Goal: Task Accomplishment & Management: Use online tool/utility

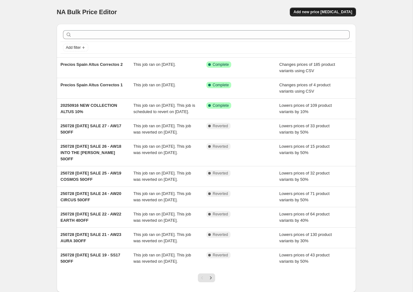
click at [324, 11] on span "Add new price [MEDICAL_DATA]" at bounding box center [322, 11] width 59 height 5
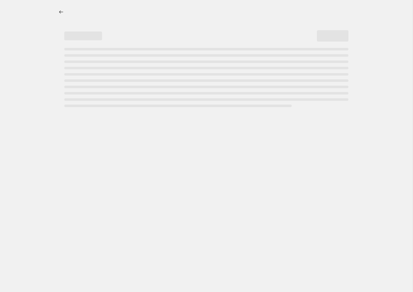
select select "percentage"
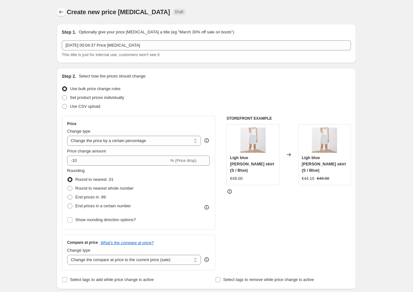
click at [62, 10] on icon "Price change jobs" at bounding box center [61, 12] width 6 height 6
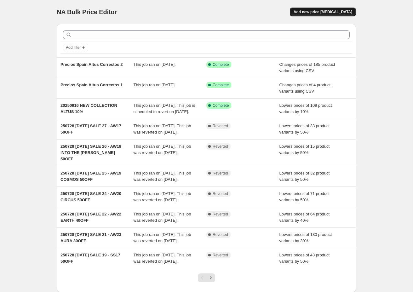
click at [329, 14] on span "Add new price [MEDICAL_DATA]" at bounding box center [322, 11] width 59 height 5
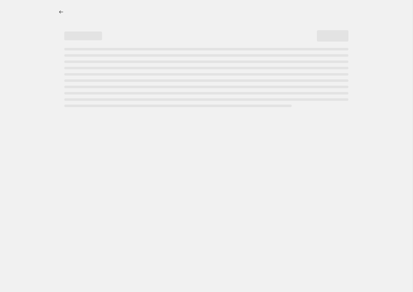
select select "percentage"
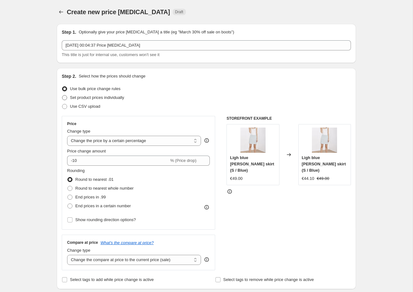
click at [78, 98] on span "Set product prices individually" at bounding box center [97, 97] width 54 height 5
click at [62, 95] on input "Set product prices individually" at bounding box center [62, 95] width 0 height 0
radio input "true"
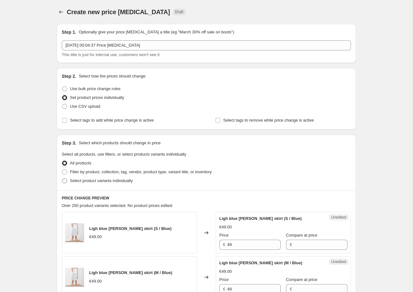
click at [80, 182] on span "Select product variants individually" at bounding box center [101, 180] width 63 height 5
click at [62, 178] on input "Select product variants individually" at bounding box center [62, 178] width 0 height 0
radio input "true"
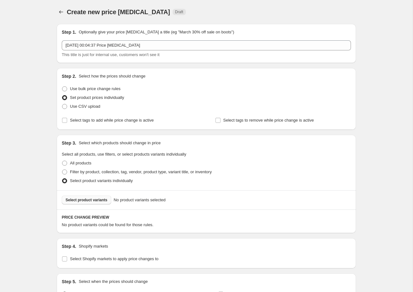
click at [86, 199] on span "Select product variants" at bounding box center [86, 199] width 42 height 5
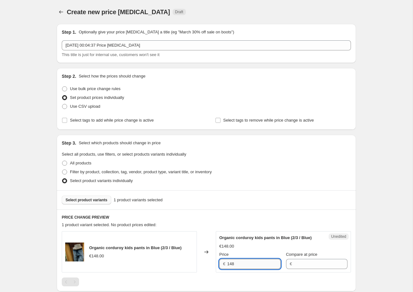
click at [233, 263] on input "148" at bounding box center [254, 264] width 54 height 10
drag, startPoint x: 233, startPoint y: 263, endPoint x: 235, endPoint y: 230, distance: 33.2
click at [235, 230] on div "PRICE CHANGE PREVIEW 1 product variant selected. No product prices edited: Orga…" at bounding box center [206, 250] width 299 height 82
type input "79"
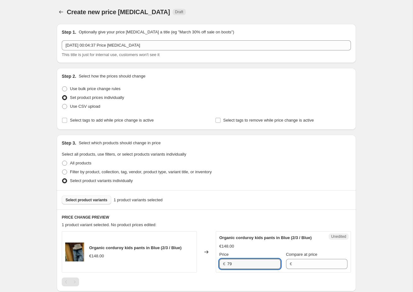
click at [215, 224] on div "1 product variant selected. No product prices edited:" at bounding box center [206, 225] width 289 height 6
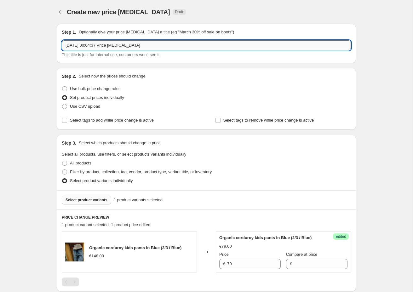
click at [106, 44] on input "18 Sep 2025 at 00:04:37 Price change job" at bounding box center [206, 45] width 289 height 10
type input "Corrección Permanente TK308-B12-2/3"
click at [35, 160] on div "Create new price change job. This page is ready Create new price change job Dra…" at bounding box center [206, 212] width 412 height 424
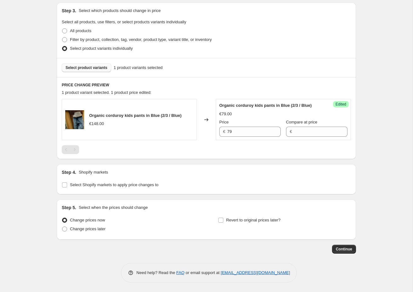
scroll to position [132, 0]
click at [65, 185] on input "Select Shopify markets to apply price changes to" at bounding box center [64, 184] width 5 height 5
checkbox input "true"
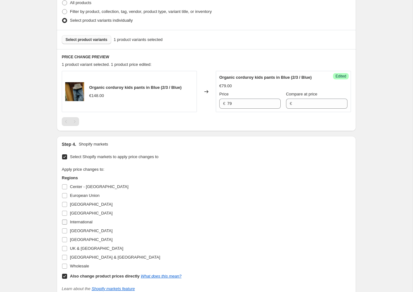
scroll to position [164, 0]
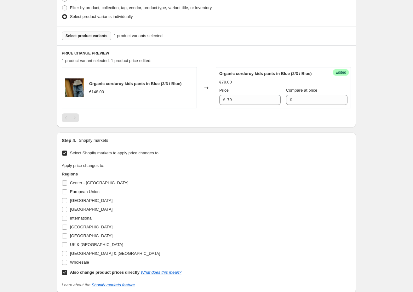
click at [65, 183] on input "Center - [GEOGRAPHIC_DATA]" at bounding box center [64, 182] width 5 height 5
checkbox input "true"
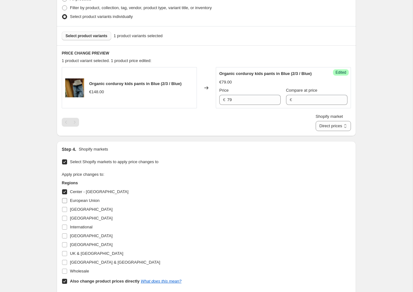
click at [64, 201] on input "European Union" at bounding box center [64, 200] width 5 height 5
checkbox input "true"
click at [65, 208] on input "[GEOGRAPHIC_DATA]" at bounding box center [64, 209] width 5 height 5
checkbox input "true"
click at [65, 218] on input "[GEOGRAPHIC_DATA]" at bounding box center [64, 218] width 5 height 5
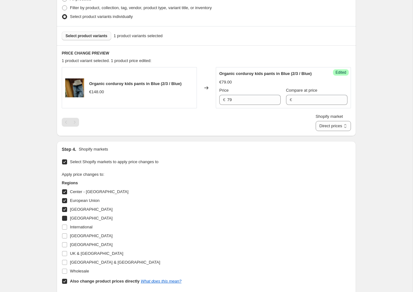
checkbox input "true"
click at [66, 228] on input "International" at bounding box center [64, 226] width 5 height 5
checkbox input "true"
click at [66, 235] on input "[GEOGRAPHIC_DATA]" at bounding box center [64, 235] width 5 height 5
checkbox input "true"
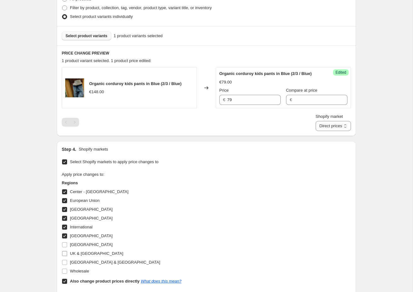
click at [65, 252] on input "UK & [GEOGRAPHIC_DATA]" at bounding box center [64, 253] width 5 height 5
checkbox input "true"
click at [65, 263] on input "[GEOGRAPHIC_DATA] & [GEOGRAPHIC_DATA]" at bounding box center [64, 262] width 5 height 5
checkbox input "true"
click at [65, 271] on input "Wholesale" at bounding box center [64, 271] width 5 height 5
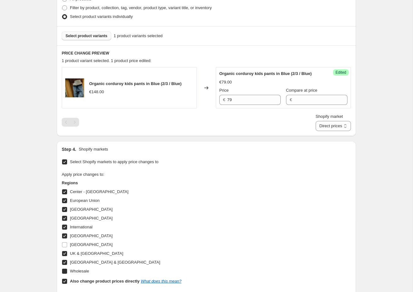
checkbox input "true"
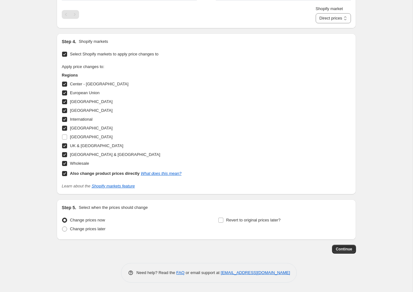
scroll to position [272, 0]
click at [339, 248] on span "Continue" at bounding box center [344, 248] width 16 height 5
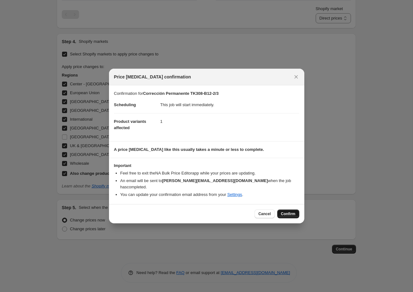
click at [292, 212] on span "Confirm" at bounding box center [288, 213] width 14 height 5
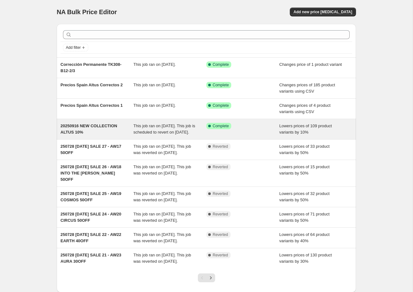
click at [103, 124] on span "20250916 NEW COLLECTION ALTUS 10%" at bounding box center [88, 128] width 57 height 11
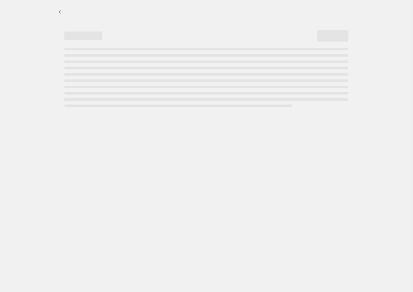
select select "percentage"
select select "collection"
select select "product_status"
select select "product_type"
select select "not_equal"
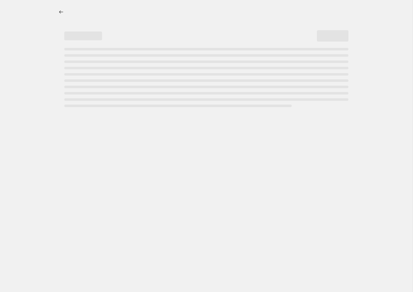
select select "tag"
select select "not_equal"
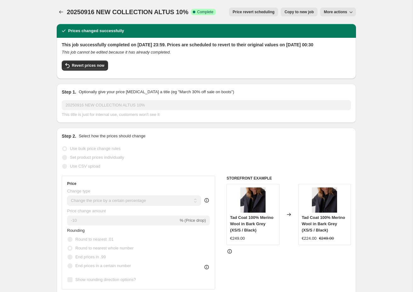
click at [300, 11] on span "Copy to new job" at bounding box center [298, 11] width 29 height 5
select select "percentage"
select select "collection"
select select "product_status"
select select "product_type"
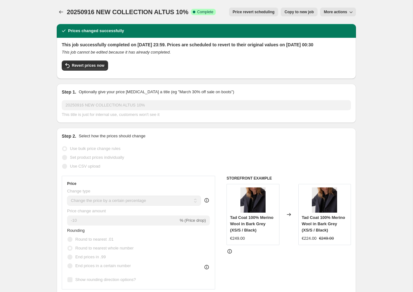
select select "not_equal"
select select "tag"
select select "not_equal"
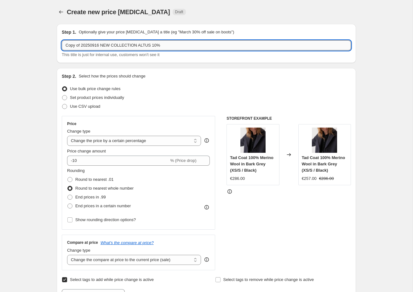
click at [84, 45] on input "Copy of 20250916 NEW COLLECTION ALTUS 10%" at bounding box center [206, 45] width 289 height 10
drag, startPoint x: 82, startPoint y: 46, endPoint x: 57, endPoint y: 46, distance: 24.9
click at [57, 46] on div "Step 1. Optionally give your price [MEDICAL_DATA] a title (eg "March 30% off sa…" at bounding box center [206, 43] width 299 height 39
click at [161, 48] on input "20250916 NEW COLLECTION ALTUS 10%" at bounding box center [206, 45] width 289 height 10
click at [150, 47] on input "20250916 NEW COLLECTION ALTUS 10% (old loungewear" at bounding box center [206, 45] width 289 height 10
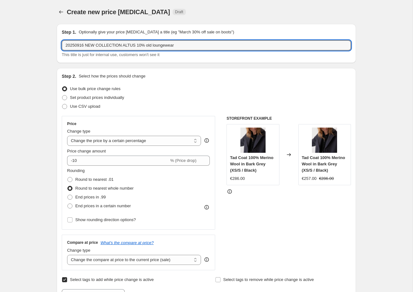
drag, startPoint x: 190, startPoint y: 44, endPoint x: 40, endPoint y: 39, distance: 150.9
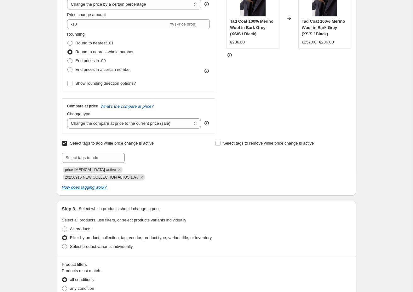
scroll to position [137, 0]
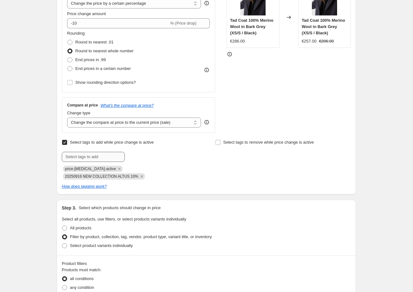
type input "20250916 NEW COLLECTION ALTUS 10% old loungewear"
click at [98, 160] on input "text" at bounding box center [93, 157] width 63 height 10
paste input "20250916 NEW COLLECTION ALTUS 10% old loungewear"
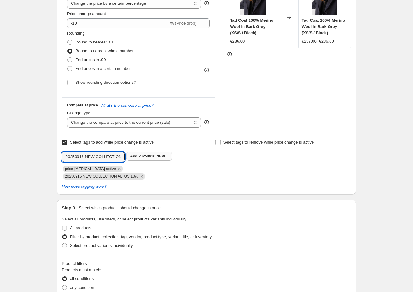
type input "20250916 NEW COLLECTION ALTUS 10% old loungewear"
click at [153, 158] on span "Add 20250916 NEW..." at bounding box center [149, 156] width 38 height 5
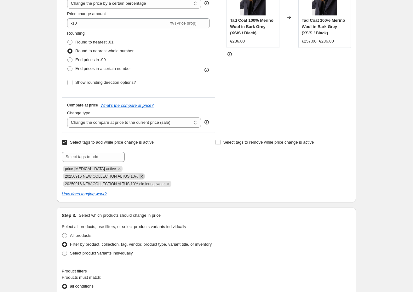
click at [144, 176] on icon "Remove 20250916 NEW COLLECTION ALTUS 10%" at bounding box center [142, 176] width 6 height 6
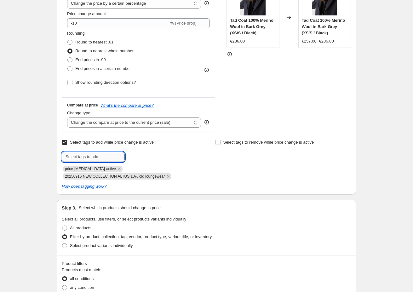
click at [112, 158] on input "text" at bounding box center [93, 157] width 63 height 10
paste input "20250916 NEW COLLECTION ALTUS 10% old loungewear"
type input "20250916 NEW COLLECTION ALTUS 10% old loungewear"
click at [110, 156] on input "20250916 NEW COLLECTION ALTUS 10% old loungewear" at bounding box center [93, 157] width 63 height 10
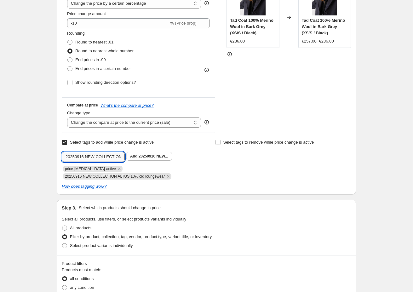
click at [110, 156] on input "20250916 NEW COLLECTION ALTUS 10% old loungewear" at bounding box center [93, 157] width 63 height 10
click at [52, 173] on div "Step 1. Optionally give your price [MEDICAL_DATA] a title (eg "March 30% off sa…" at bounding box center [204, 249] width 304 height 734
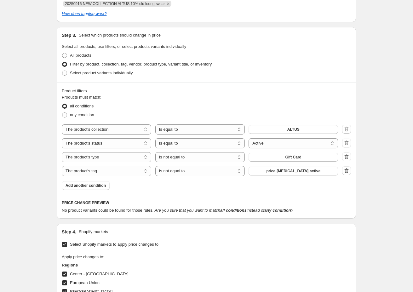
scroll to position [311, 0]
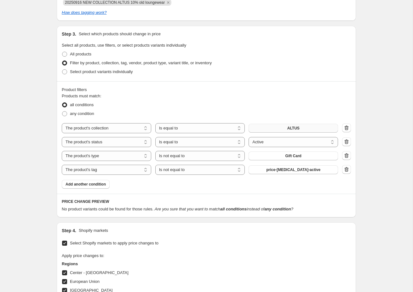
click at [300, 127] on button "ALTUS" at bounding box center [292, 128] width 89 height 9
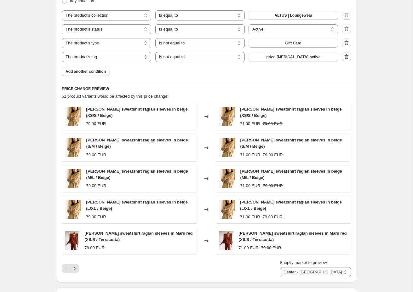
scroll to position [467, 0]
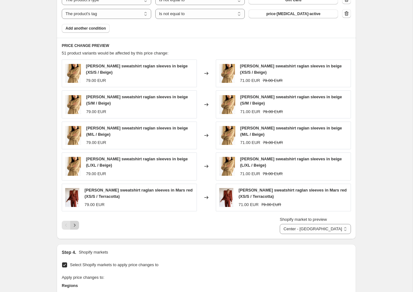
click at [73, 227] on icon "Next" at bounding box center [74, 225] width 6 height 6
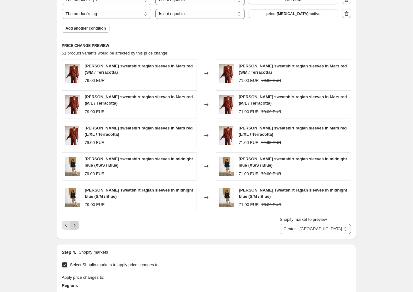
click at [73, 227] on icon "Next" at bounding box center [74, 225] width 6 height 6
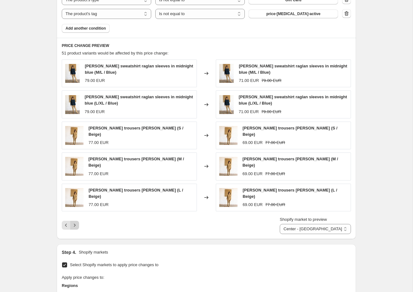
click at [74, 222] on icon "Next" at bounding box center [74, 225] width 6 height 6
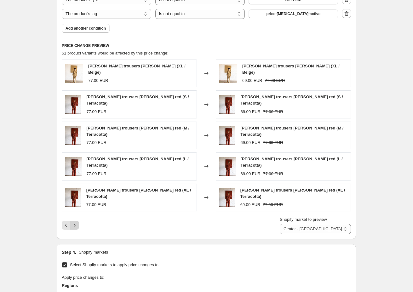
click at [75, 222] on icon "Next" at bounding box center [74, 225] width 6 height 6
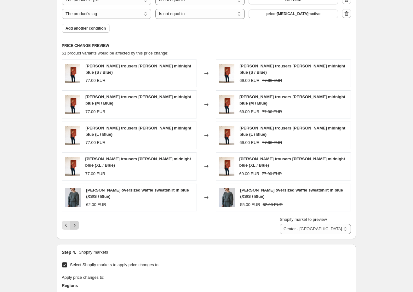
click at [75, 222] on icon "Next" at bounding box center [74, 225] width 6 height 6
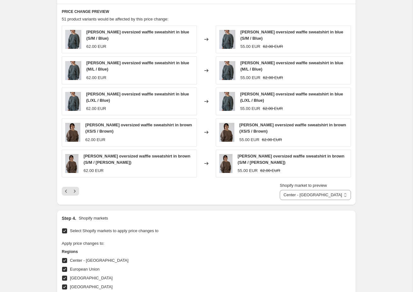
scroll to position [499, 0]
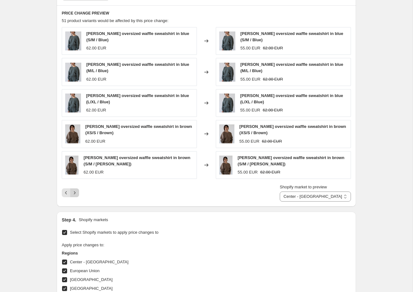
click at [75, 194] on icon "Next" at bounding box center [74, 193] width 6 height 6
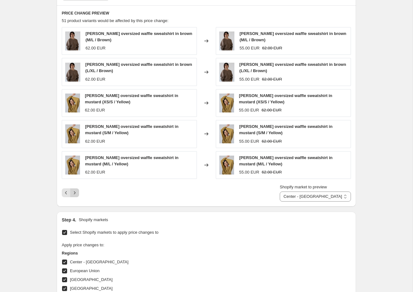
click at [75, 194] on icon "Next" at bounding box center [74, 193] width 6 height 6
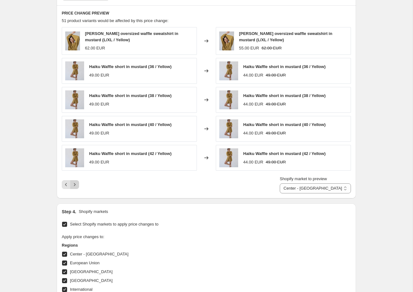
click at [76, 185] on icon "Next" at bounding box center [74, 184] width 6 height 6
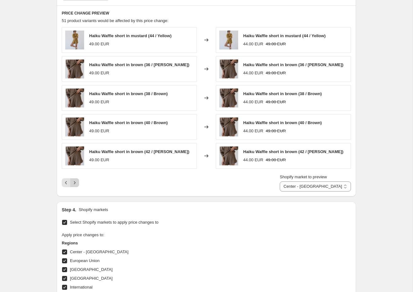
click at [76, 185] on icon "Next" at bounding box center [74, 182] width 6 height 6
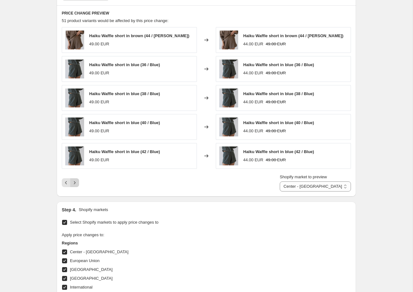
click at [75, 184] on icon "Next" at bounding box center [74, 182] width 6 height 6
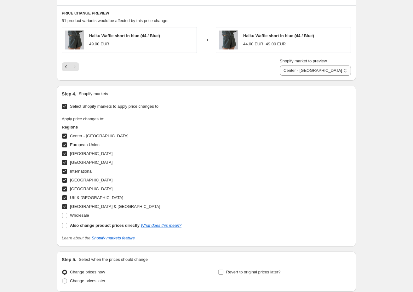
scroll to position [507, 0]
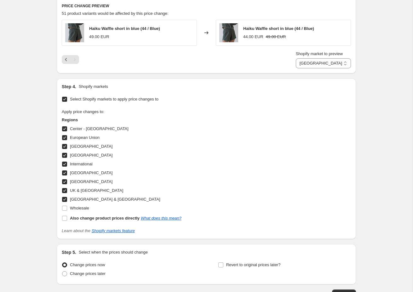
click at [191, 78] on div "Step 4. Shopify markets Select Shopify markets to apply price changes to Apply …" at bounding box center [206, 158] width 299 height 161
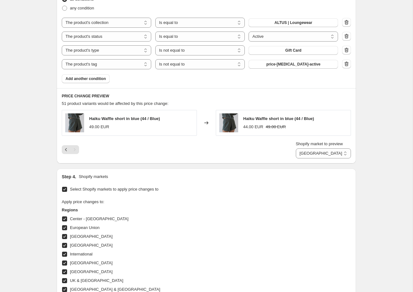
scroll to position [415, 0]
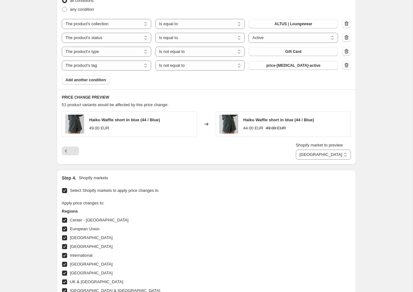
click at [206, 91] on div "PRICE CHANGE PREVIEW 51 product variants would be affected by this price change…" at bounding box center [206, 126] width 299 height 75
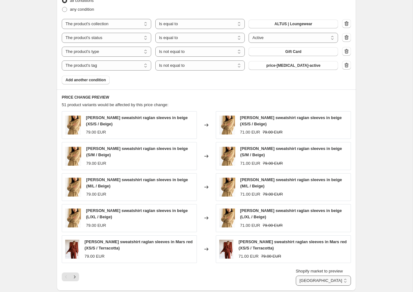
select select "76621381977"
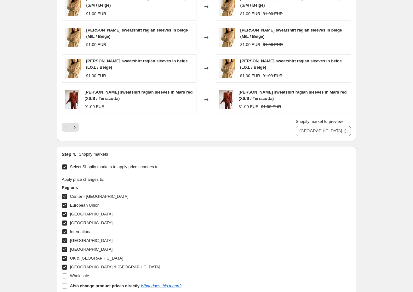
scroll to position [565, 0]
click at [76, 129] on icon "Next" at bounding box center [74, 127] width 6 height 6
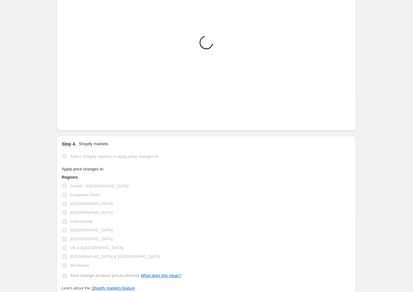
click at [76, 129] on div "PRICE CHANGE PREVIEW Placeholder Loading product variants... Loading... Placeho…" at bounding box center [206, 35] width 299 height 191
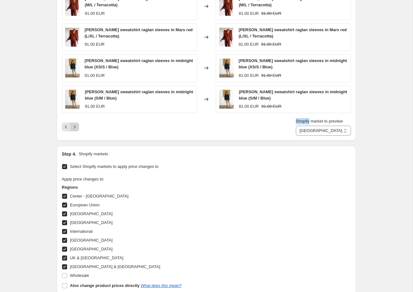
click at [76, 129] on icon "Next" at bounding box center [74, 127] width 6 height 6
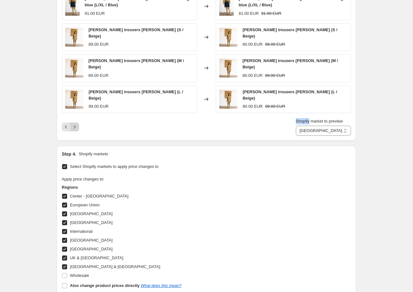
click at [76, 124] on icon "Next" at bounding box center [74, 127] width 6 height 6
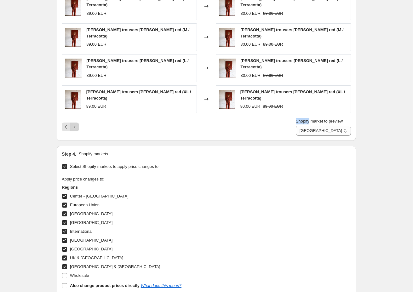
click at [76, 124] on icon "Next" at bounding box center [74, 127] width 6 height 6
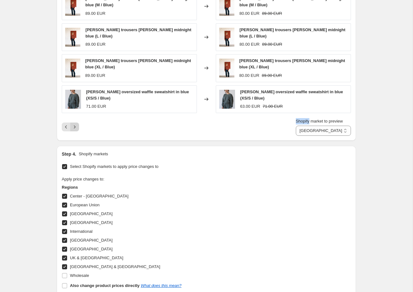
click at [76, 122] on button "Next" at bounding box center [74, 126] width 9 height 9
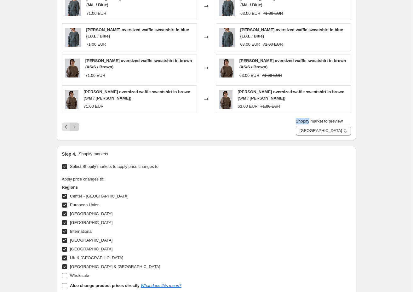
click at [75, 126] on icon "Next" at bounding box center [74, 127] width 6 height 6
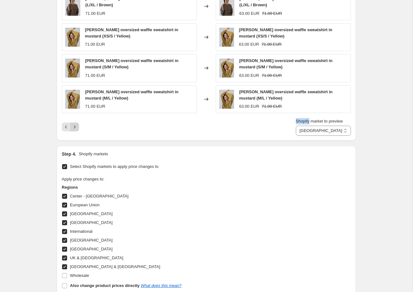
click at [75, 127] on icon "Next" at bounding box center [75, 126] width 2 height 3
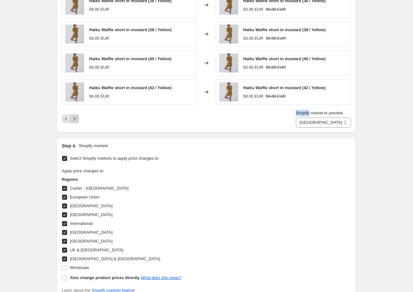
click at [75, 122] on icon "Next" at bounding box center [74, 119] width 6 height 6
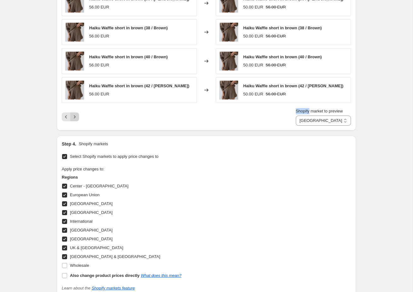
click at [76, 117] on icon "Next" at bounding box center [74, 117] width 6 height 6
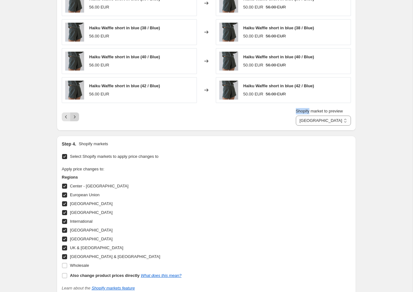
click at [76, 116] on icon "Next" at bounding box center [74, 117] width 6 height 6
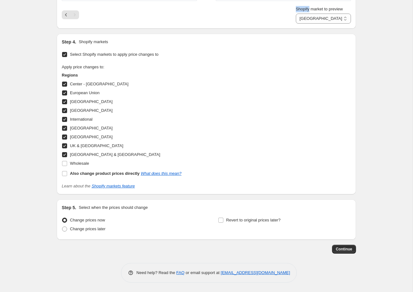
scroll to position [551, 0]
click at [221, 220] on input "Revert to original prices later?" at bounding box center [220, 220] width 5 height 5
checkbox input "true"
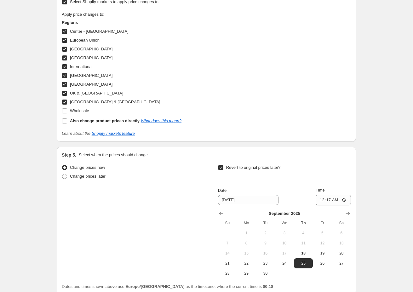
scroll to position [625, 0]
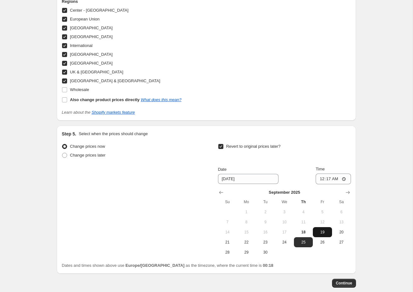
click at [323, 230] on button "19" at bounding box center [322, 232] width 19 height 10
type input "[DATE]"
click at [343, 179] on input "00:17" at bounding box center [332, 178] width 35 height 11
type input "00:30"
click at [182, 202] on div "Change prices now Change prices later Revert to original prices later? Date [DA…" at bounding box center [206, 199] width 289 height 115
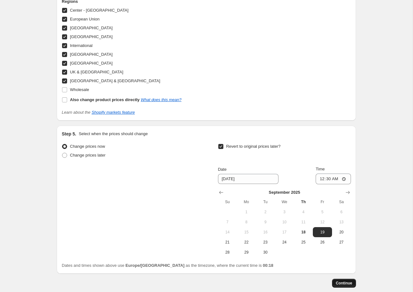
click at [345, 282] on span "Continue" at bounding box center [344, 282] width 16 height 5
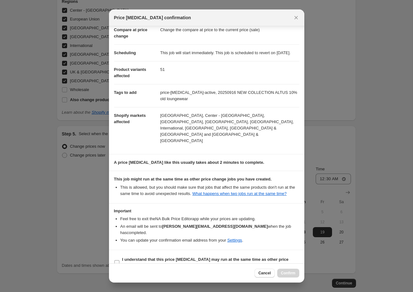
scroll to position [32, 0]
click at [118, 261] on input "I understand that this price [MEDICAL_DATA] may run at the same time as other p…" at bounding box center [116, 263] width 5 height 5
checkbox input "true"
click at [285, 273] on span "Confirm" at bounding box center [288, 272] width 14 height 5
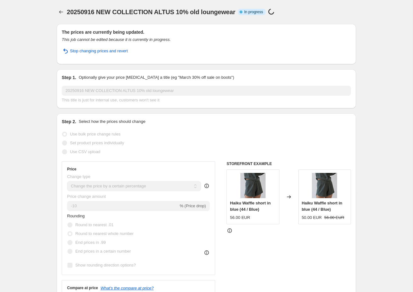
scroll to position [625, 0]
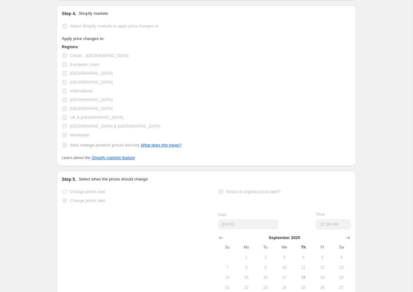
select select "percentage"
select select "collection"
select select "product_status"
select select "product_type"
select select "not_equal"
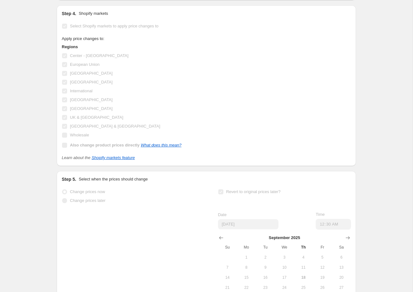
select select "tag"
select select "not_equal"
select select "76621381977"
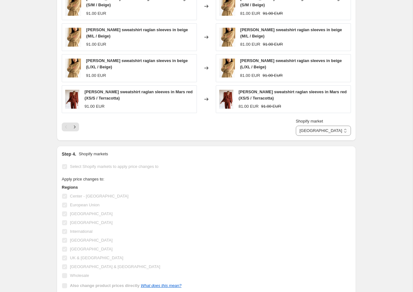
scroll to position [0, 0]
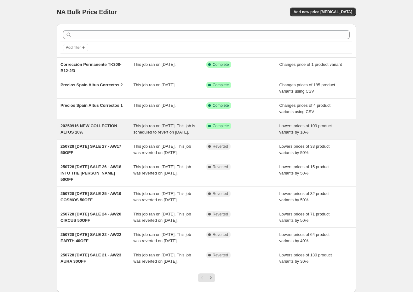
click at [95, 124] on span "20250916 NEW COLLECTION ALTUS 10%" at bounding box center [88, 128] width 57 height 11
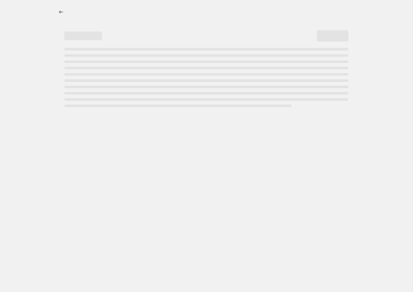
select select "percentage"
select select "product_status"
select select "not_equal"
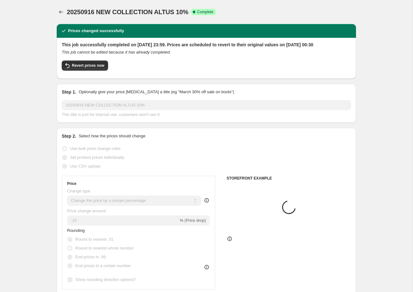
select select "collection"
select select "product_type"
select select "tag"
